Goal: Find specific fact: Find specific fact

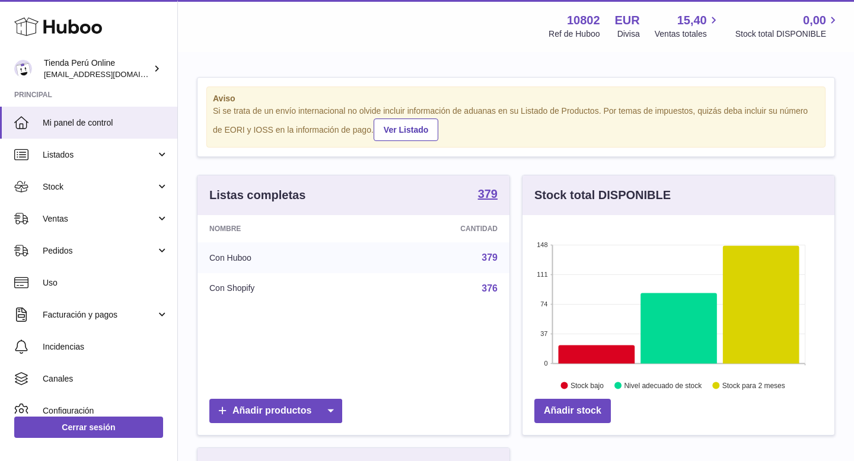
scroll to position [185, 312]
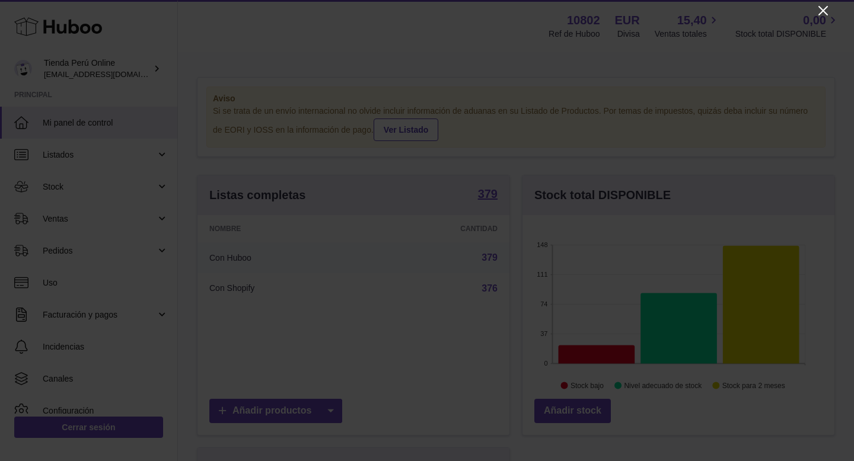
click at [820, 8] on icon "Close" at bounding box center [822, 10] width 9 height 9
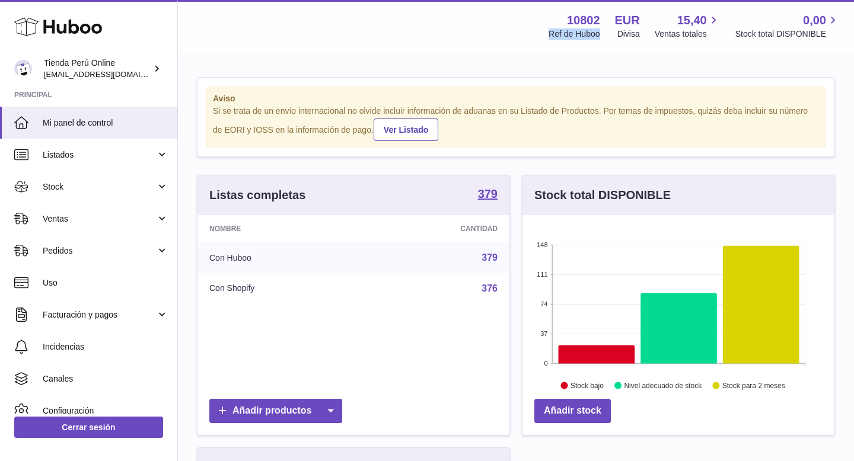
drag, startPoint x: 551, startPoint y: 34, endPoint x: 606, endPoint y: 34, distance: 54.5
click at [606, 34] on div "10802 Ref de Huboo EUR Divisa 15,40 Ventas totales 0,00 Stock total DISPONIBLE" at bounding box center [687, 25] width 306 height 27
copy div "Ref de Huboo"
drag, startPoint x: 571, startPoint y: 18, endPoint x: 602, endPoint y: 20, distance: 30.9
click at [602, 20] on div "10802 Ref de Huboo EUR Divisa 15,40 Ventas totales 0,00 Stock total DISPONIBLE" at bounding box center [687, 25] width 306 height 27
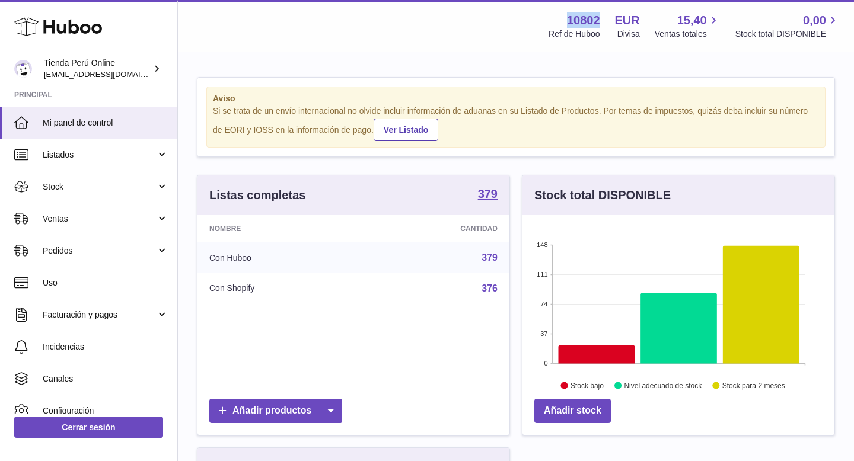
copy strong "10802"
drag, startPoint x: 551, startPoint y: 33, endPoint x: 602, endPoint y: 39, distance: 51.3
click at [602, 39] on div "10802 Ref de Huboo EUR Divisa 15,40 Ventas totales 0,00 Stock total DISPONIBLE" at bounding box center [687, 25] width 306 height 27
copy div "Ref de Huboo"
drag, startPoint x: 569, startPoint y: 19, endPoint x: 602, endPoint y: 20, distance: 33.2
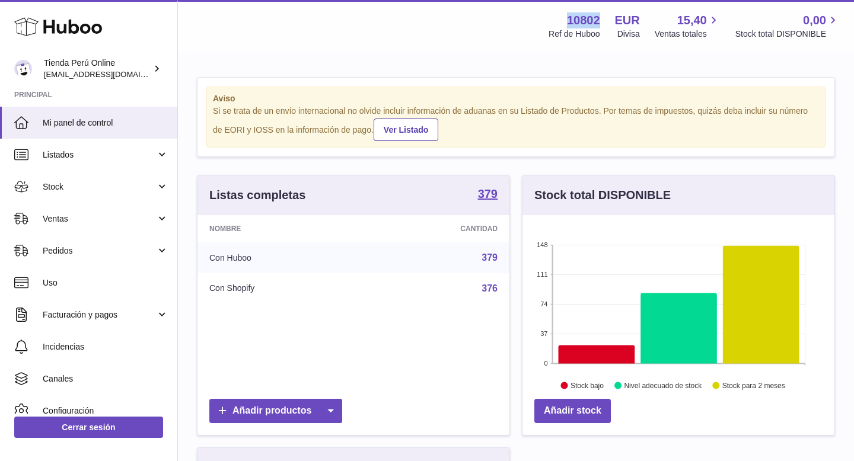
click at [602, 20] on div "10802 Ref de Huboo EUR Divisa 15,40 Ventas totales 0,00 Stock total DISPONIBLE" at bounding box center [687, 25] width 306 height 27
copy strong "10802"
